Goal: Information Seeking & Learning: Find contact information

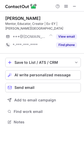
scroll to position [118, 84]
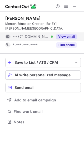
click at [61, 37] on button "View email" at bounding box center [66, 36] width 21 height 5
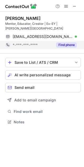
click at [63, 44] on button "Find phone" at bounding box center [66, 44] width 21 height 5
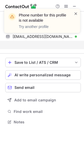
scroll to position [110, 84]
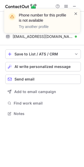
click at [73, 13] on span at bounding box center [75, 13] width 4 height 5
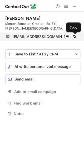
click at [74, 36] on span at bounding box center [74, 37] width 4 height 4
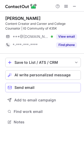
scroll to position [118, 84]
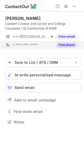
click at [65, 46] on button "Find phone" at bounding box center [66, 44] width 21 height 5
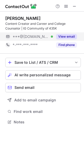
click at [70, 36] on button "View email" at bounding box center [66, 36] width 21 height 5
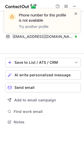
click at [75, 14] on span at bounding box center [75, 13] width 4 height 5
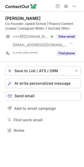
scroll to position [127, 84]
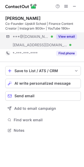
click at [64, 42] on div "***@gmail.com Verified ***@instagram.com Verified View email" at bounding box center [42, 40] width 75 height 17
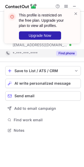
click at [63, 52] on div "This profile is restricted on the free plan. Upgrade your plan to view all prof…" at bounding box center [42, 28] width 84 height 49
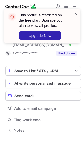
click at [74, 13] on span at bounding box center [75, 13] width 4 height 5
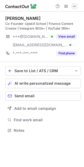
click at [75, 5] on span at bounding box center [74, 6] width 4 height 4
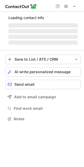
scroll to position [118, 84]
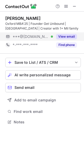
click at [65, 37] on button "View email" at bounding box center [66, 36] width 21 height 5
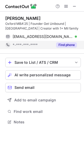
click at [65, 45] on button "Find phone" at bounding box center [66, 44] width 21 height 5
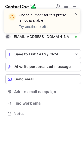
click at [76, 12] on span at bounding box center [75, 13] width 4 height 5
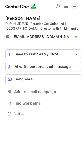
click at [75, 4] on span at bounding box center [74, 6] width 4 height 4
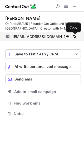
click at [72, 37] on span at bounding box center [74, 37] width 4 height 4
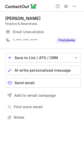
scroll to position [3, 3]
